Goal: Task Accomplishment & Management: Use online tool/utility

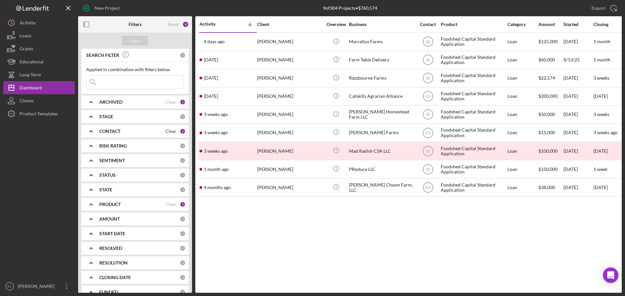
click at [171, 134] on div "Clear" at bounding box center [170, 131] width 11 height 5
click at [115, 129] on b "CONTACT" at bounding box center [109, 131] width 21 height 5
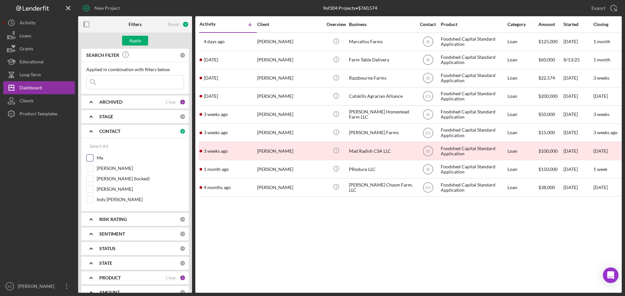
click at [90, 159] on input "Me" at bounding box center [90, 158] width 7 height 7
checkbox input "true"
click at [91, 197] on input "Indy Brahm" at bounding box center [90, 200] width 7 height 7
checkbox input "true"
click at [89, 170] on input "Ashley Appolon" at bounding box center [90, 168] width 7 height 7
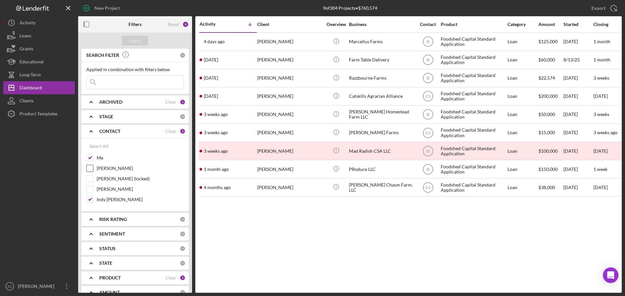
checkbox input "true"
click at [90, 178] on input "Alex Pate (locked)" at bounding box center [90, 179] width 7 height 7
checkbox input "true"
click at [145, 38] on button "Apply" at bounding box center [135, 41] width 26 height 10
